Goal: Task Accomplishment & Management: Use online tool/utility

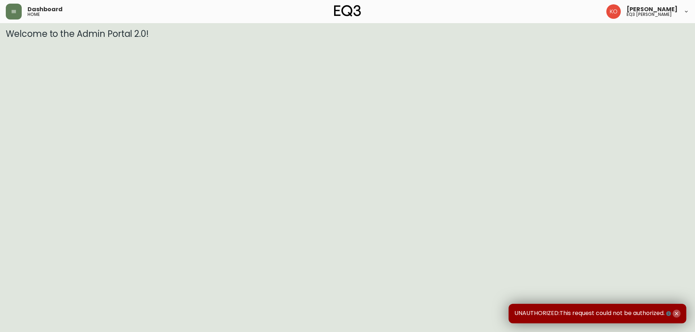
click at [346, 313] on icon "button" at bounding box center [676, 314] width 6 height 6
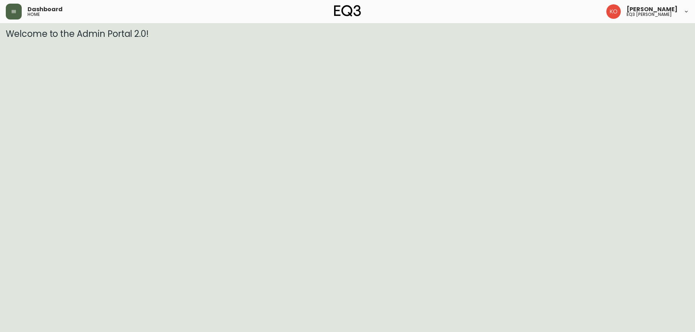
click at [18, 12] on button "button" at bounding box center [14, 12] width 16 height 16
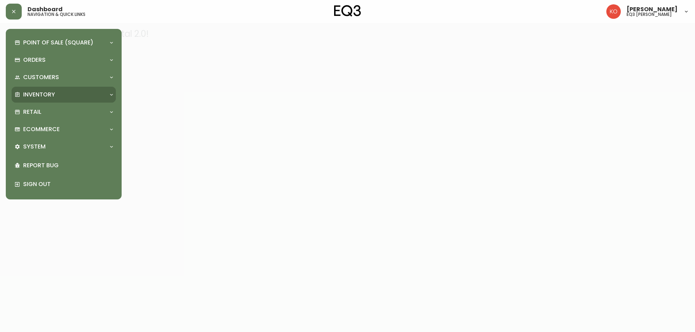
click at [51, 89] on div "Inventory" at bounding box center [64, 95] width 104 height 16
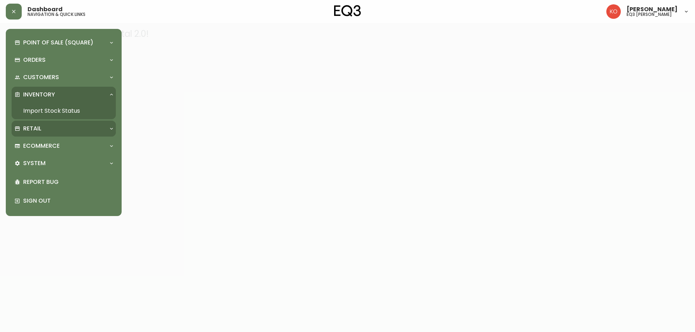
click at [27, 131] on p "Retail" at bounding box center [32, 129] width 18 height 8
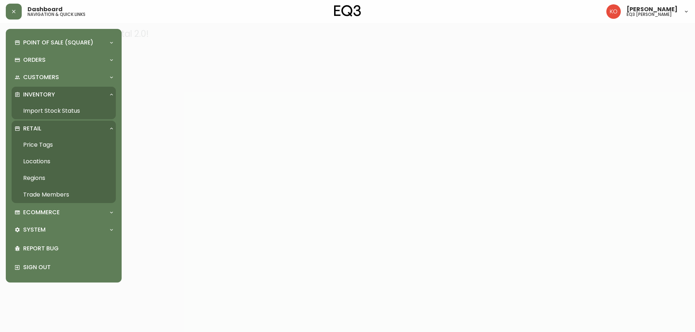
click at [53, 108] on link "Import Stock Status" at bounding box center [64, 111] width 104 height 17
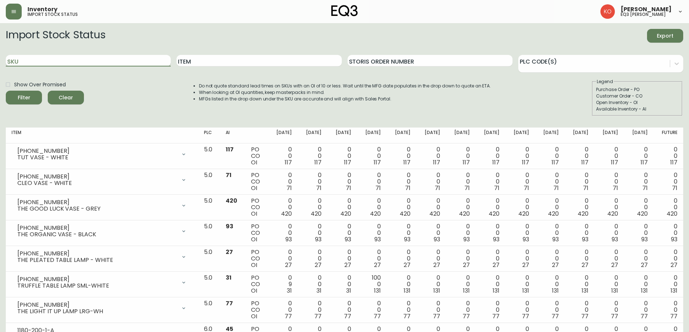
click at [122, 60] on input "SKU" at bounding box center [88, 61] width 165 height 12
click at [131, 59] on input "SKU" at bounding box center [88, 61] width 165 height 12
paste input "[PHONE_NUMBER]"
click at [122, 60] on input "[PHONE_NUMBER]" at bounding box center [88, 61] width 165 height 12
click at [6, 91] on button "Filter" at bounding box center [24, 98] width 36 height 14
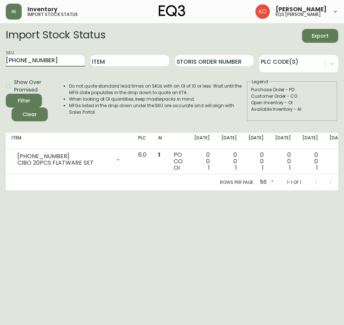
paste input "[PHONE_NUMBER]"
type input "[PHONE_NUMBER] [PHONE_NUMBER]"
click at [200, 32] on div "Import Stock Status Export" at bounding box center [172, 36] width 332 height 14
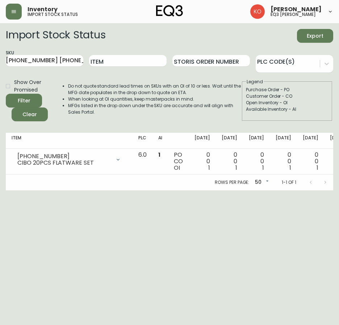
click at [211, 190] on html "Inventory import stock status [PERSON_NAME] eq3 laval - [PERSON_NAME] Import St…" at bounding box center [169, 95] width 339 height 190
drag, startPoint x: 52, startPoint y: 249, endPoint x: 6, endPoint y: 241, distance: 47.1
click at [50, 190] on html "Inventory import stock status [PERSON_NAME] eq3 laval - [PERSON_NAME] Import St…" at bounding box center [169, 95] width 339 height 190
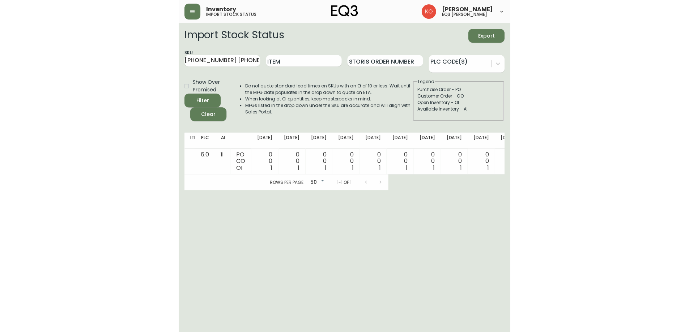
scroll to position [0, 147]
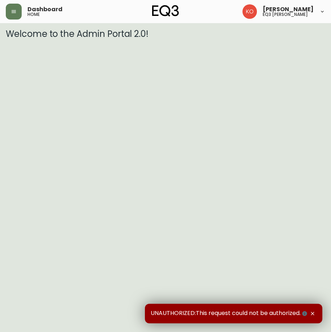
click at [315, 313] on icon "button" at bounding box center [313, 314] width 6 height 6
